Goal: Information Seeking & Learning: Check status

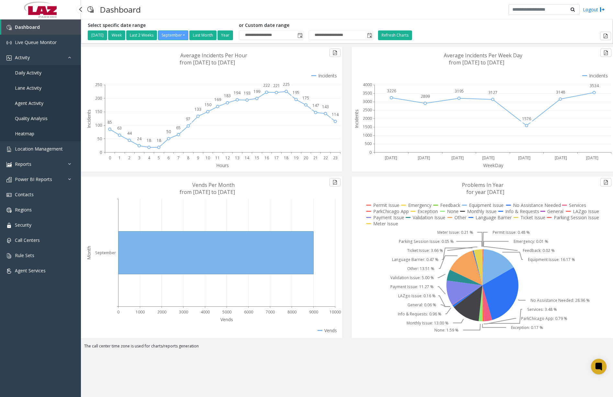
click at [34, 73] on span "Daily Activity" at bounding box center [28, 73] width 27 height 6
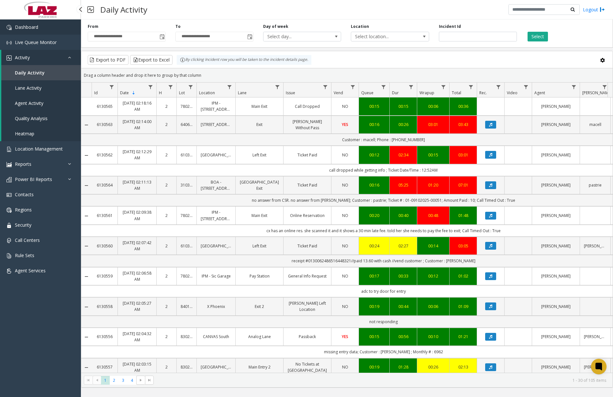
click at [44, 27] on link "Dashboard" at bounding box center [40, 26] width 81 height 15
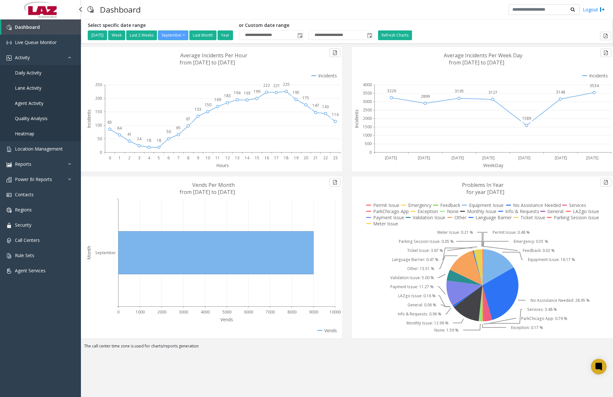
click at [39, 72] on span "Daily Activity" at bounding box center [28, 73] width 27 height 6
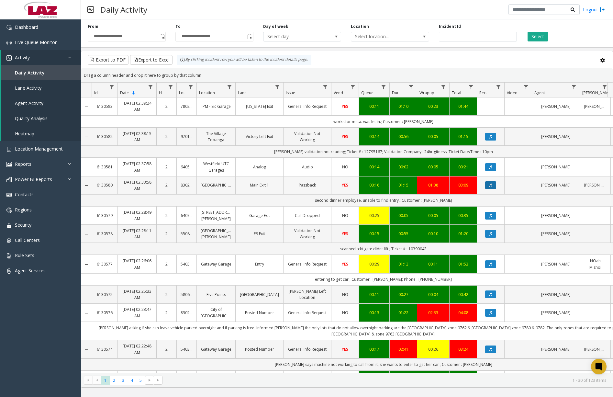
click at [495, 185] on button "Data table" at bounding box center [490, 185] width 11 height 8
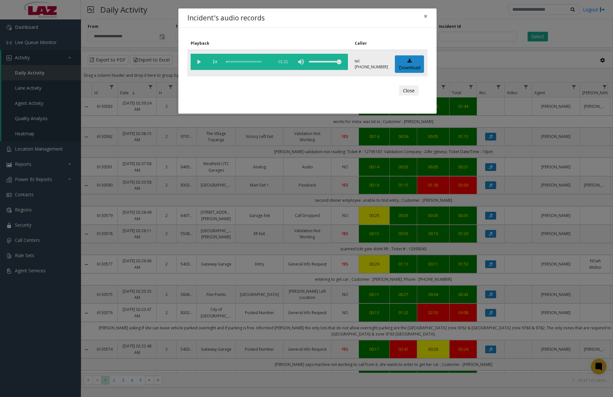
click at [198, 63] on vg-play-pause at bounding box center [199, 62] width 16 height 16
click at [226, 60] on div "scrub bar" at bounding box center [248, 62] width 44 height 16
click at [235, 60] on div "scrub bar" at bounding box center [248, 62] width 44 height 16
click at [240, 62] on div "scrub bar" at bounding box center [248, 62] width 44 height 16
click at [243, 62] on div "scrub bar" at bounding box center [248, 62] width 44 height 16
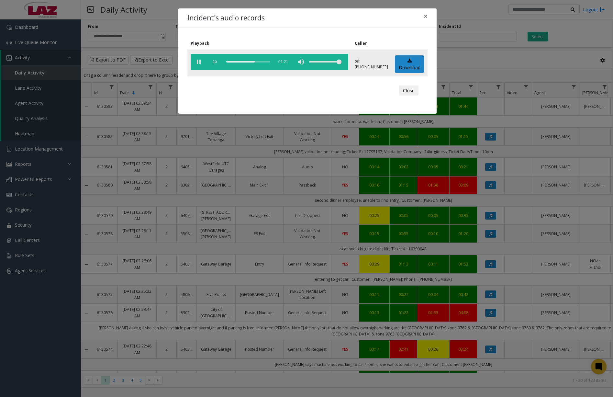
click at [246, 62] on div "scrub bar" at bounding box center [248, 62] width 44 height 16
click at [233, 62] on div "scrub bar" at bounding box center [248, 62] width 44 height 16
click at [198, 62] on vg-play-pause at bounding box center [199, 62] width 16 height 16
click at [423, 14] on button "×" at bounding box center [425, 16] width 13 height 16
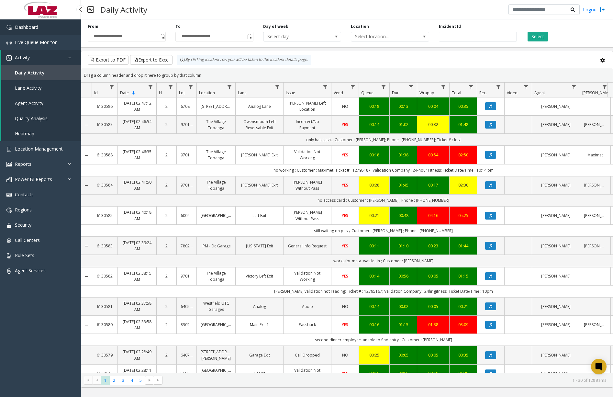
click at [30, 31] on link "Dashboard" at bounding box center [40, 26] width 81 height 15
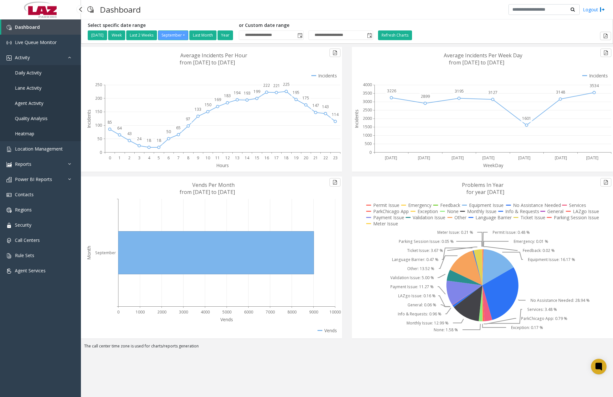
click at [36, 74] on span "Daily Activity" at bounding box center [28, 73] width 27 height 6
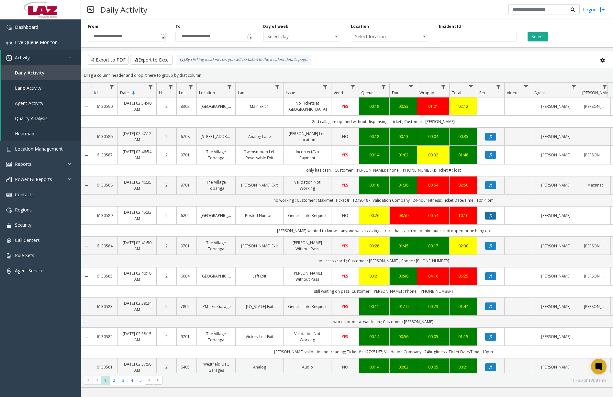
click at [493, 220] on button "Data table" at bounding box center [490, 216] width 11 height 8
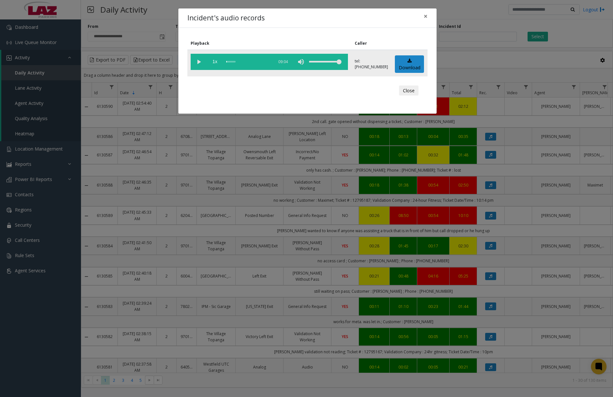
click at [202, 63] on vg-play-pause at bounding box center [199, 62] width 16 height 16
click at [226, 61] on div "scrub bar" at bounding box center [248, 62] width 44 height 16
click at [228, 61] on div "scrub bar" at bounding box center [248, 62] width 44 height 16
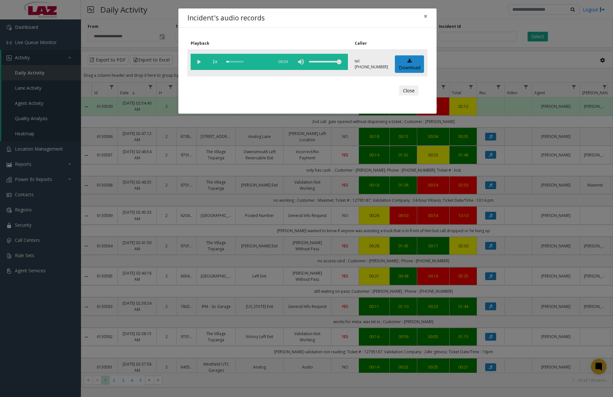
click at [228, 62] on div "scrub bar" at bounding box center [248, 62] width 44 height 16
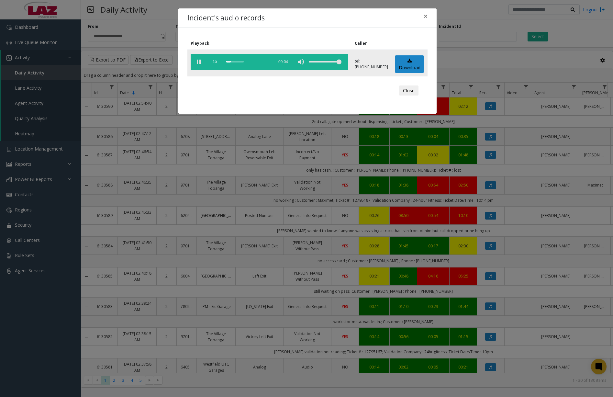
click at [198, 61] on vg-play-pause at bounding box center [199, 62] width 16 height 16
click at [427, 17] on span "×" at bounding box center [426, 16] width 4 height 9
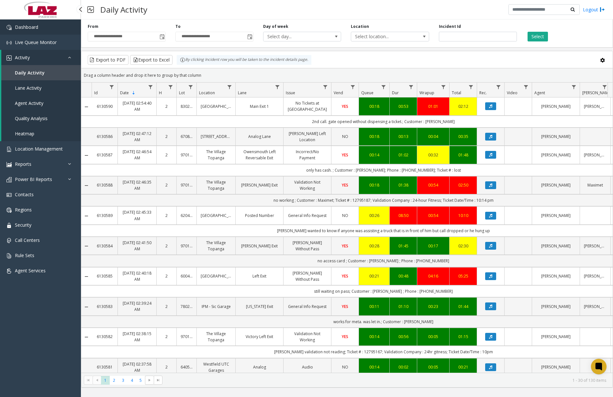
click at [37, 29] on span "Dashboard" at bounding box center [26, 27] width 23 height 6
